Goal: Check status

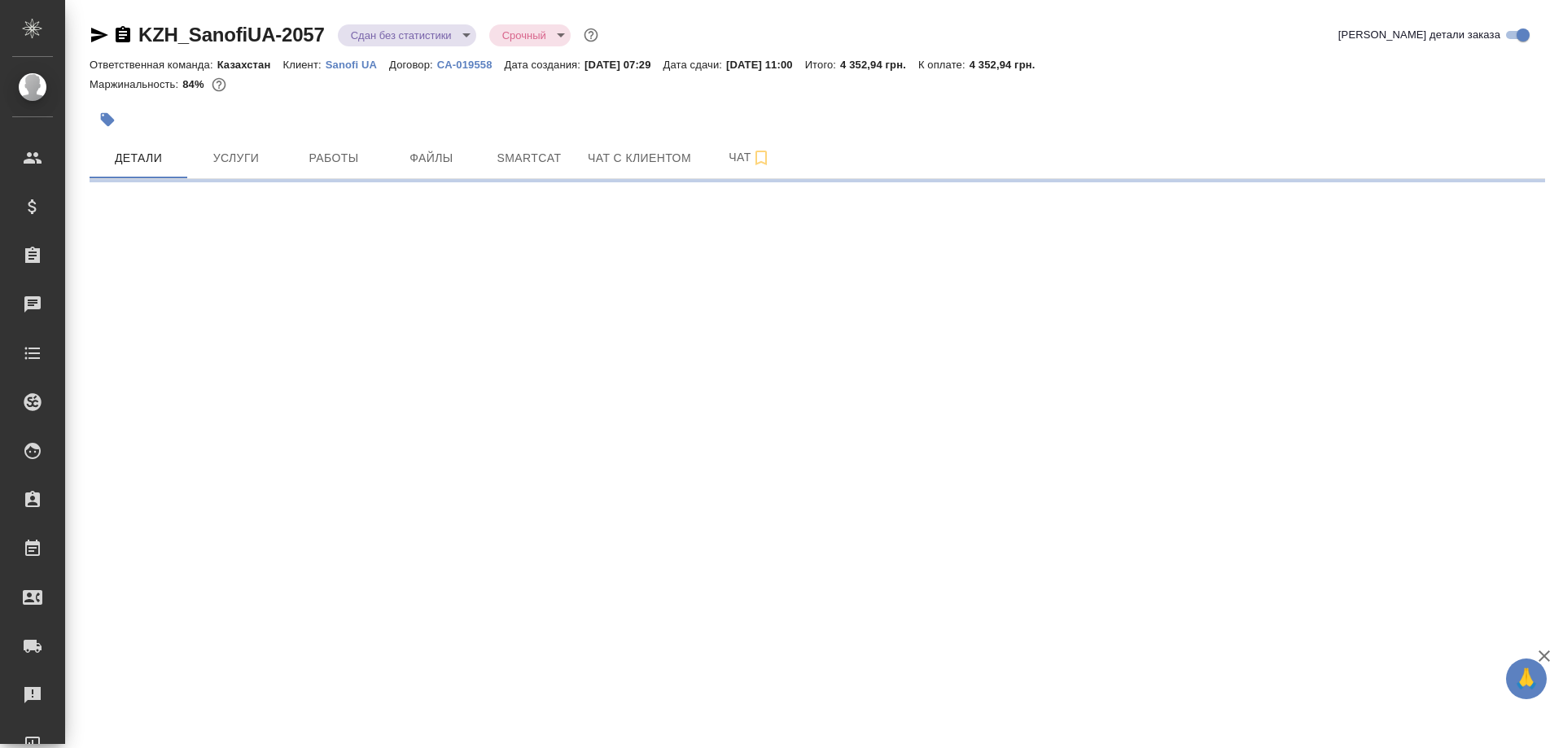
select select "RU"
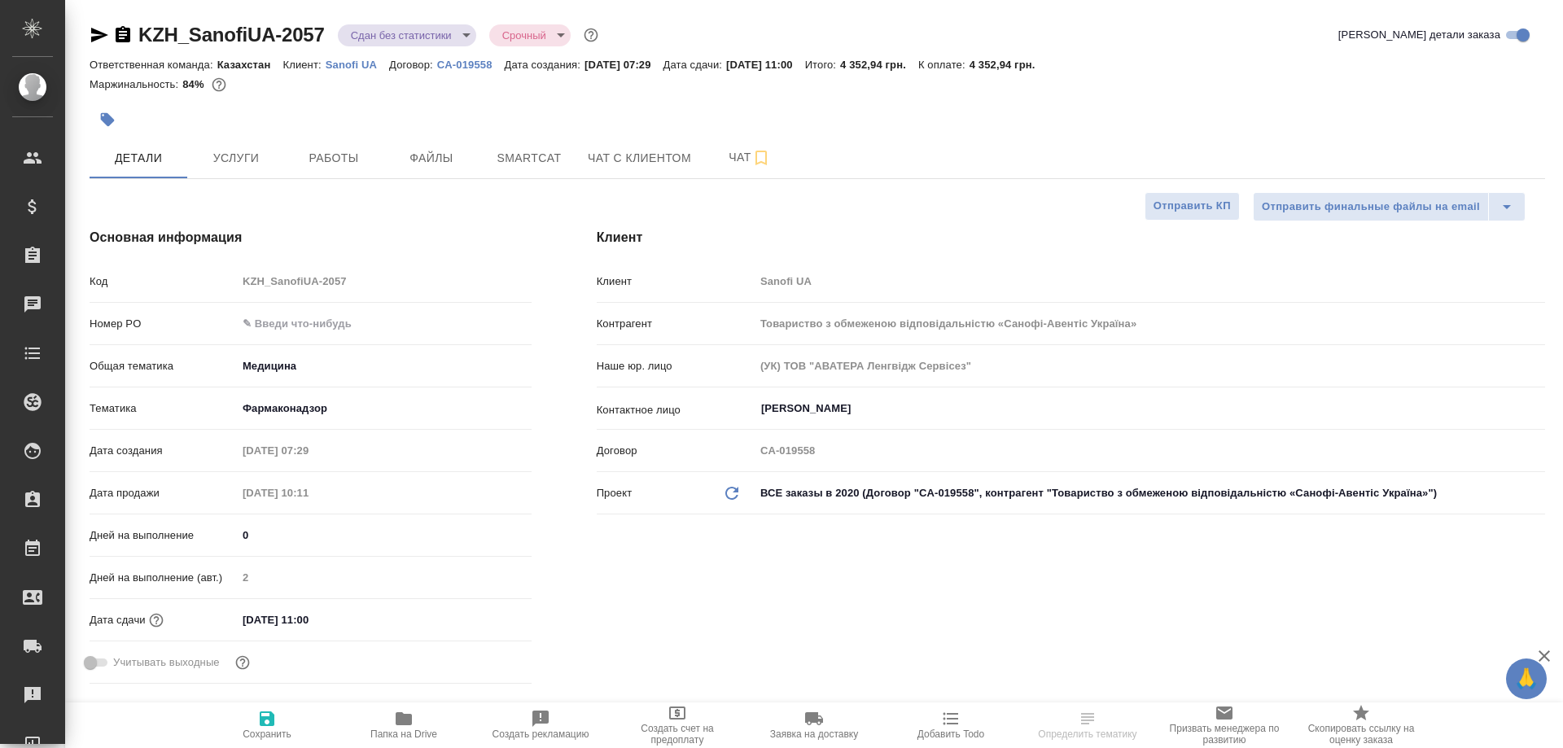
type textarea "x"
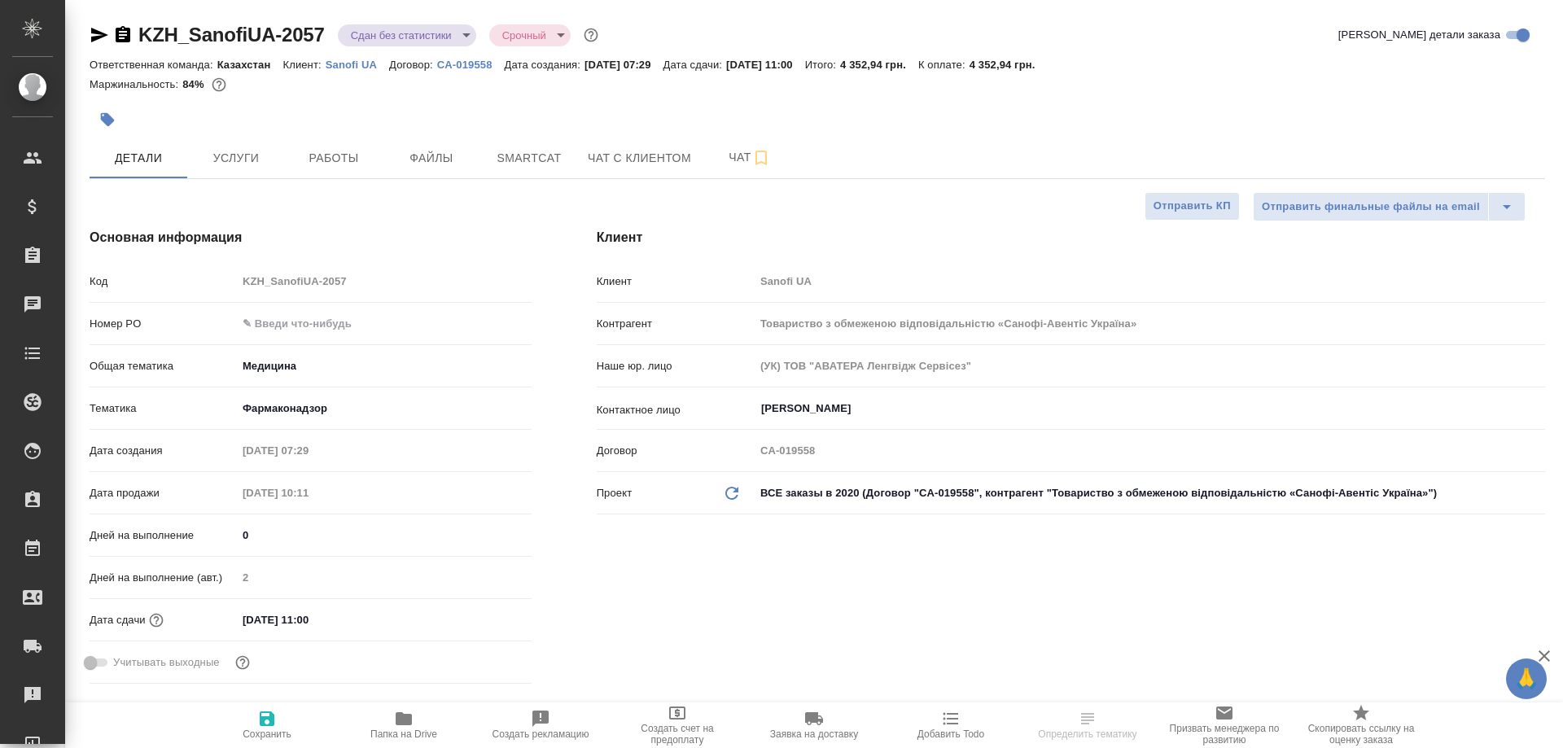
type textarea "x"
type input "[PERSON_NAME]"
click at [404, 721] on icon "button" at bounding box center [404, 718] width 16 height 13
type textarea "x"
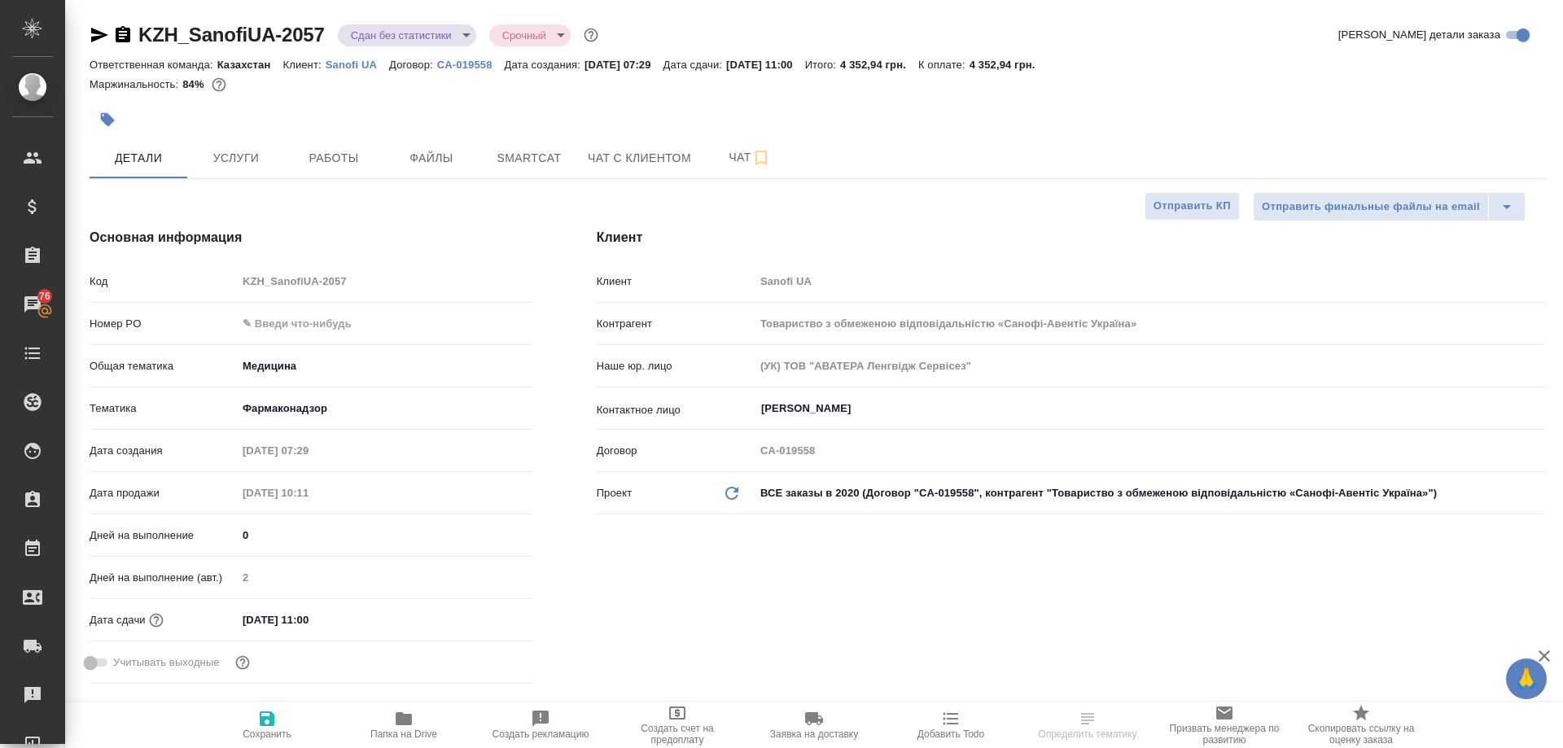
type textarea "x"
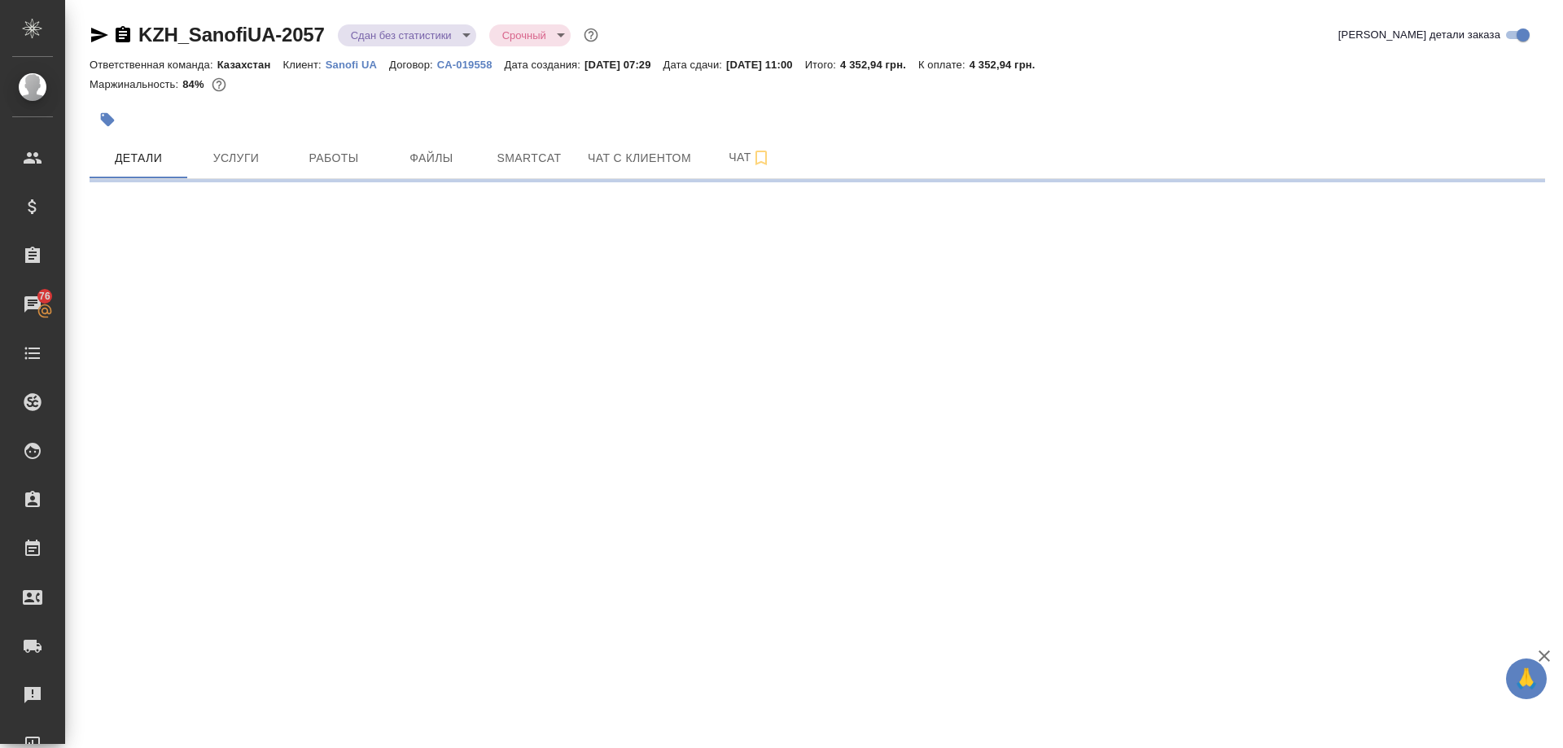
select select "RU"
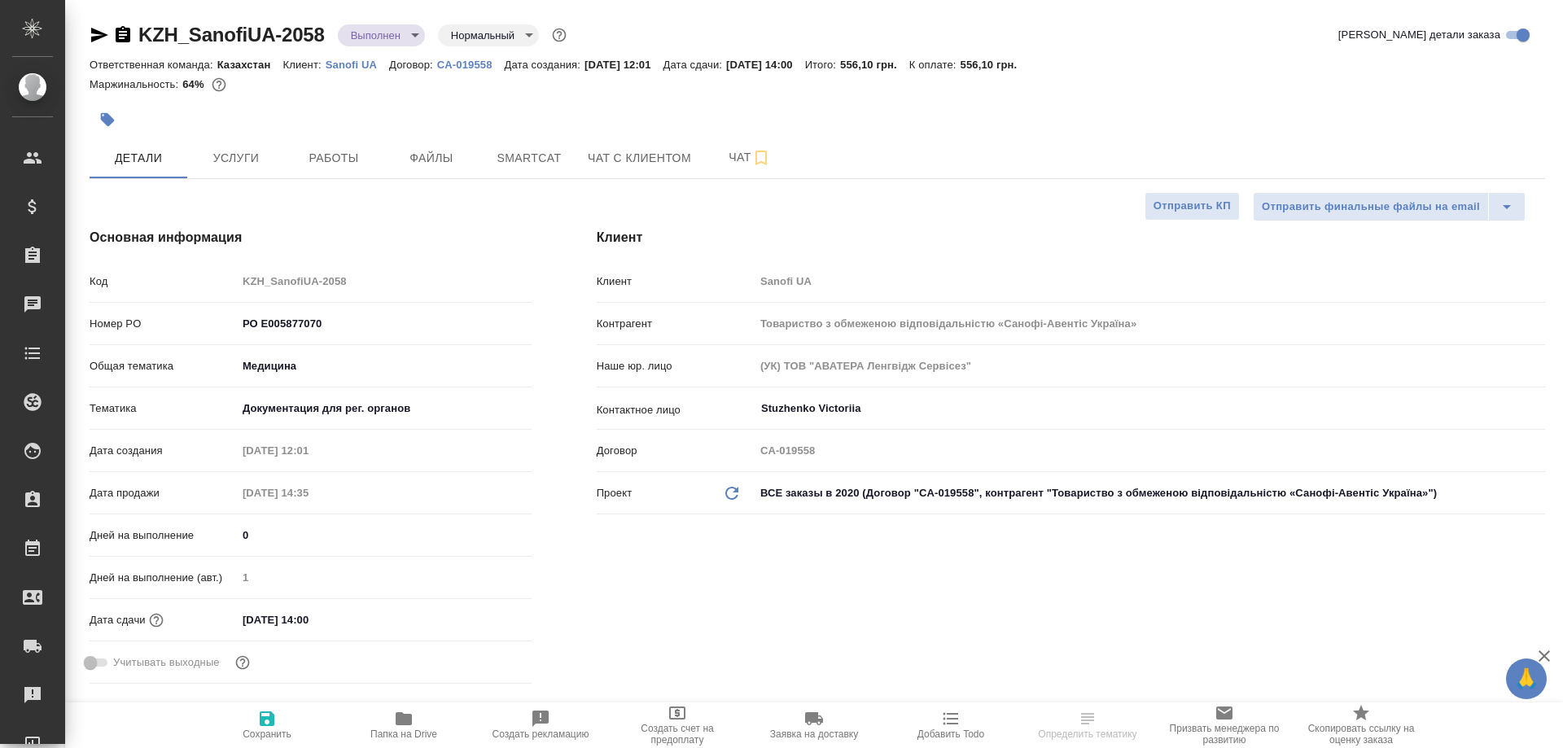
type textarea "x"
click at [400, 717] on icon "button" at bounding box center [404, 718] width 16 height 13
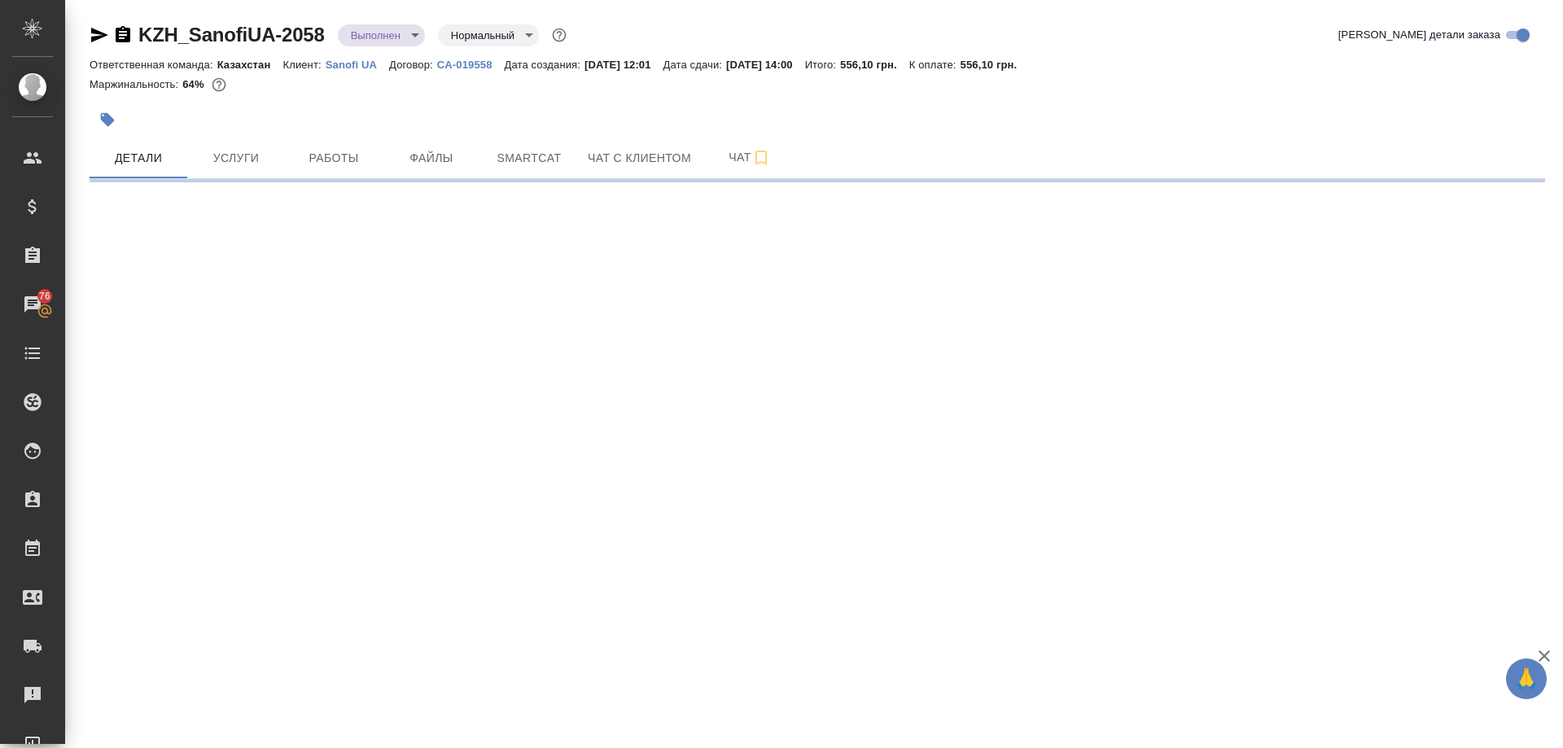
select select "RU"
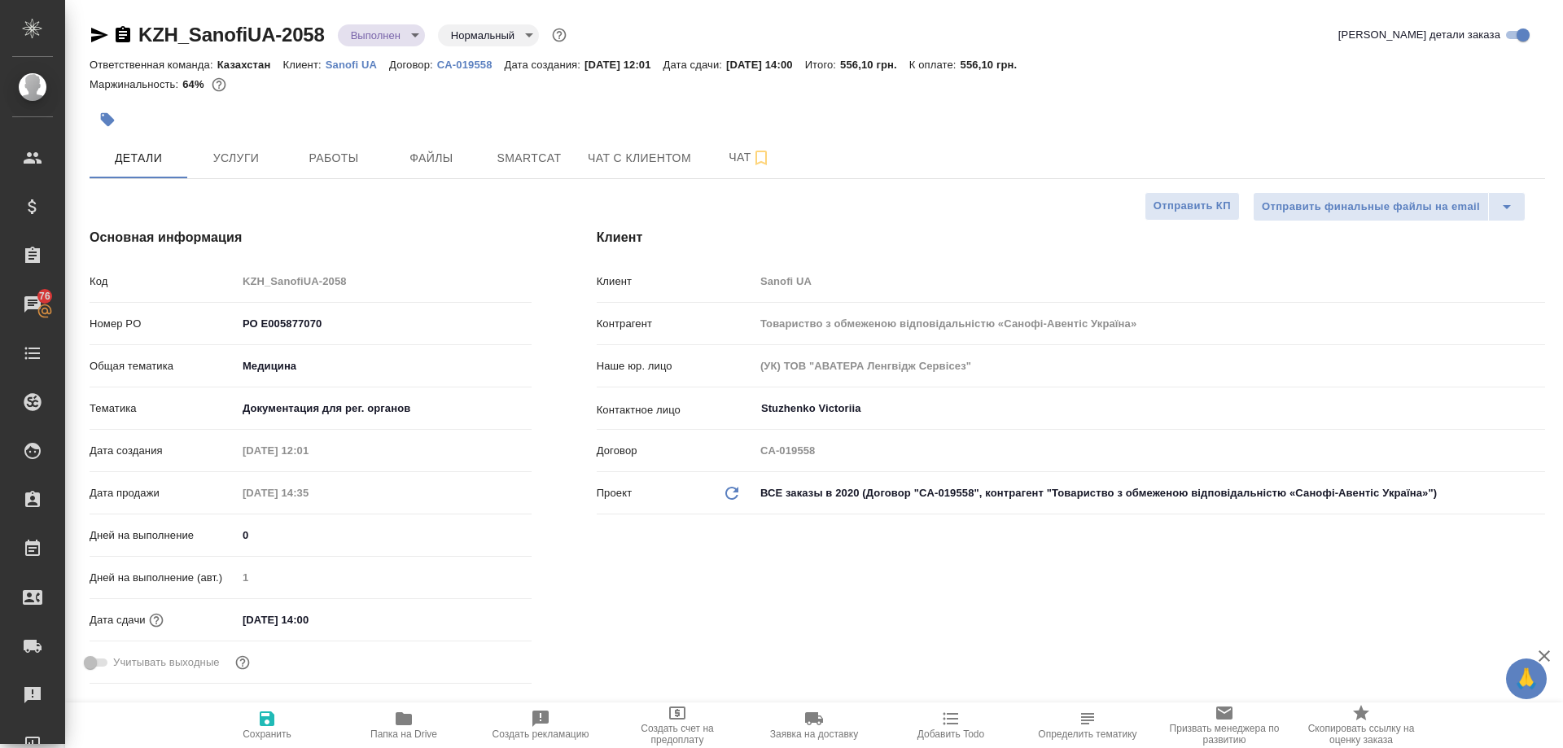
type textarea "x"
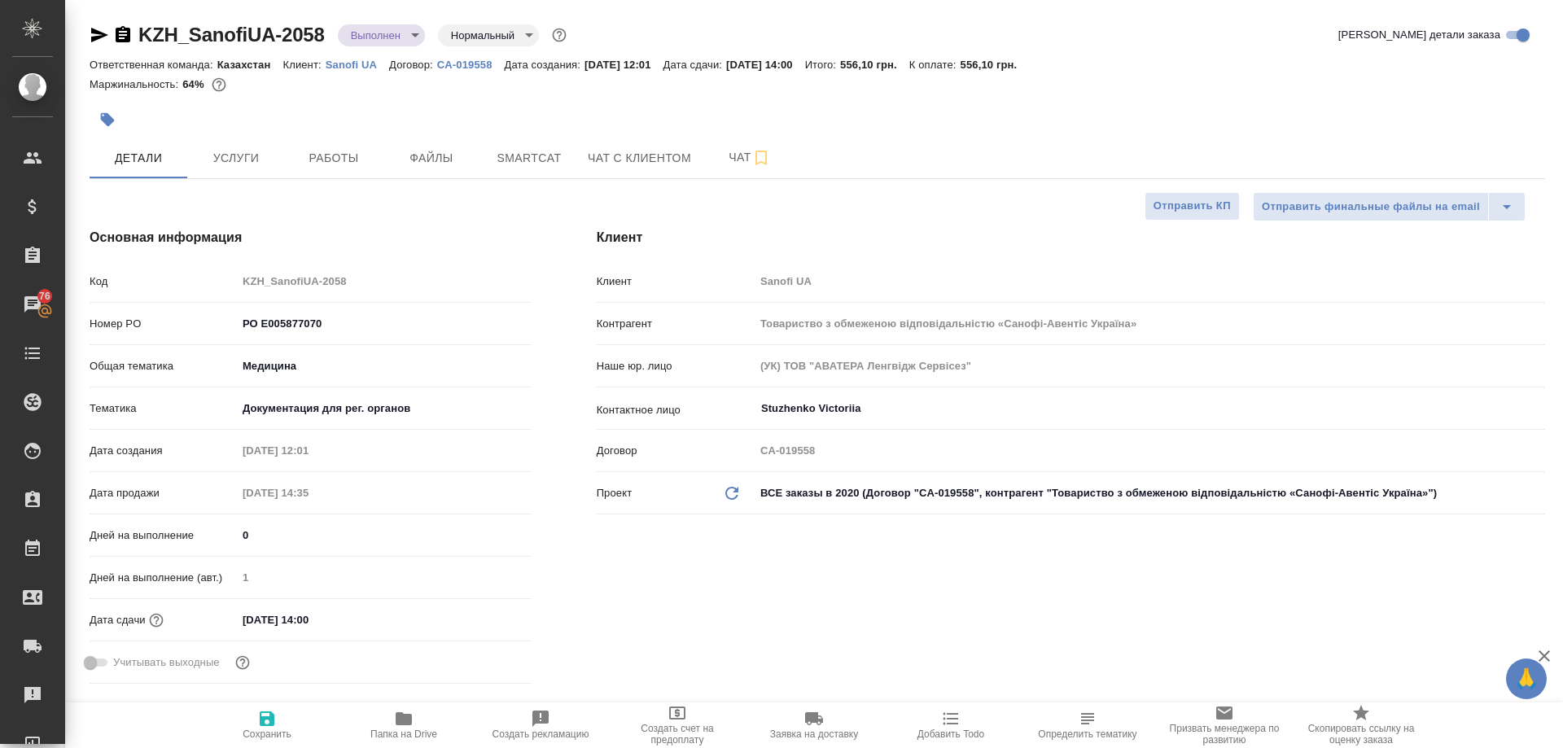
type textarea "x"
